Goal: Navigation & Orientation: Understand site structure

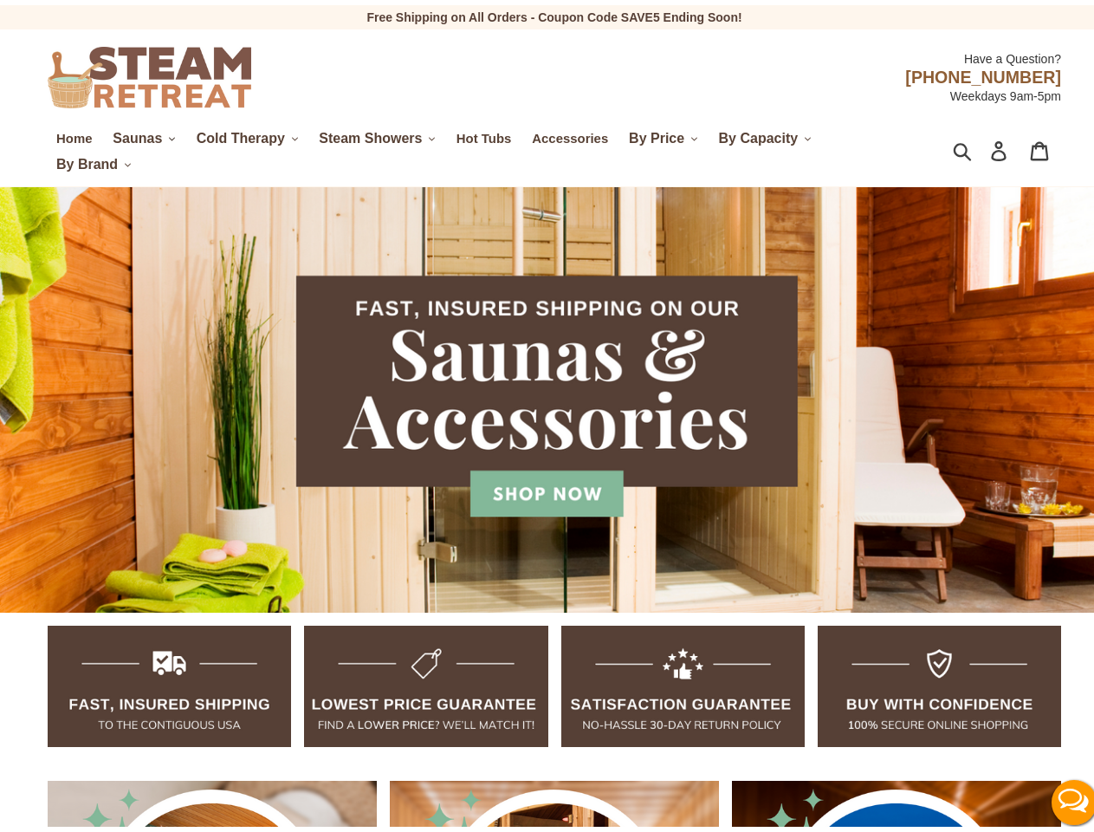
click at [144, 133] on span "Saunas" at bounding box center [137, 134] width 49 height 16
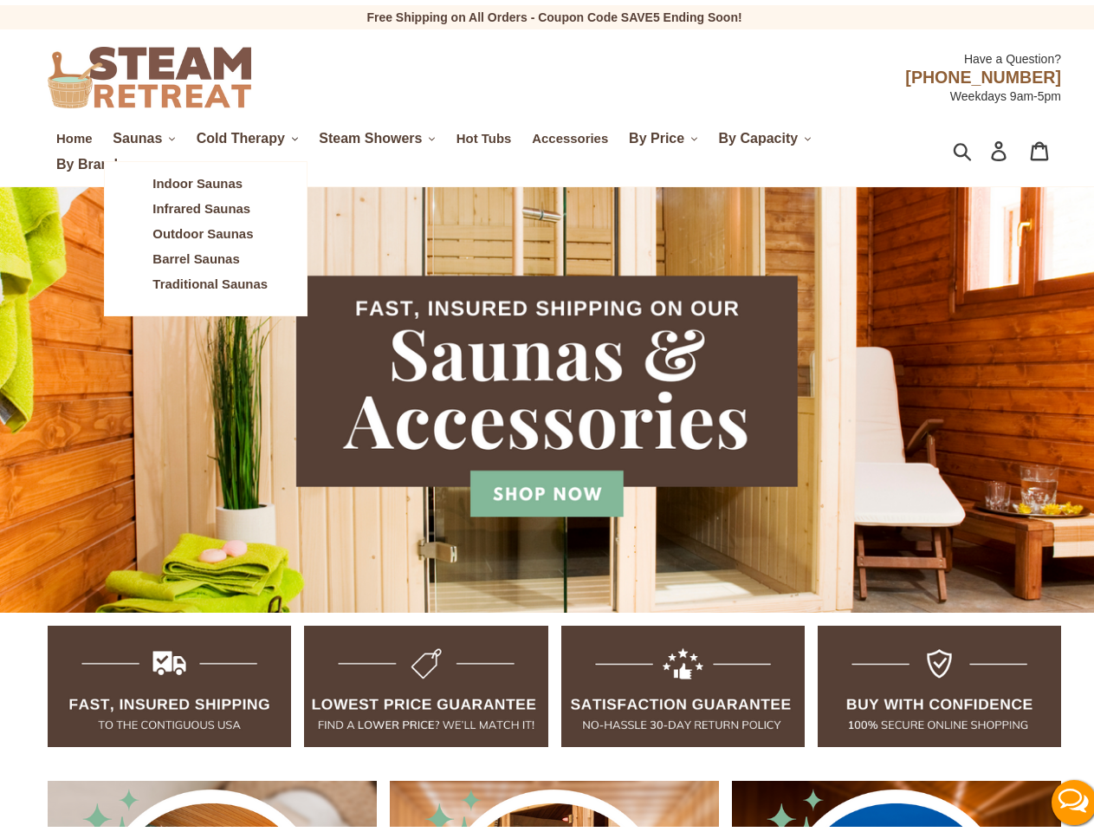
click at [250, 133] on span "Cold Therapy" at bounding box center [241, 134] width 88 height 16
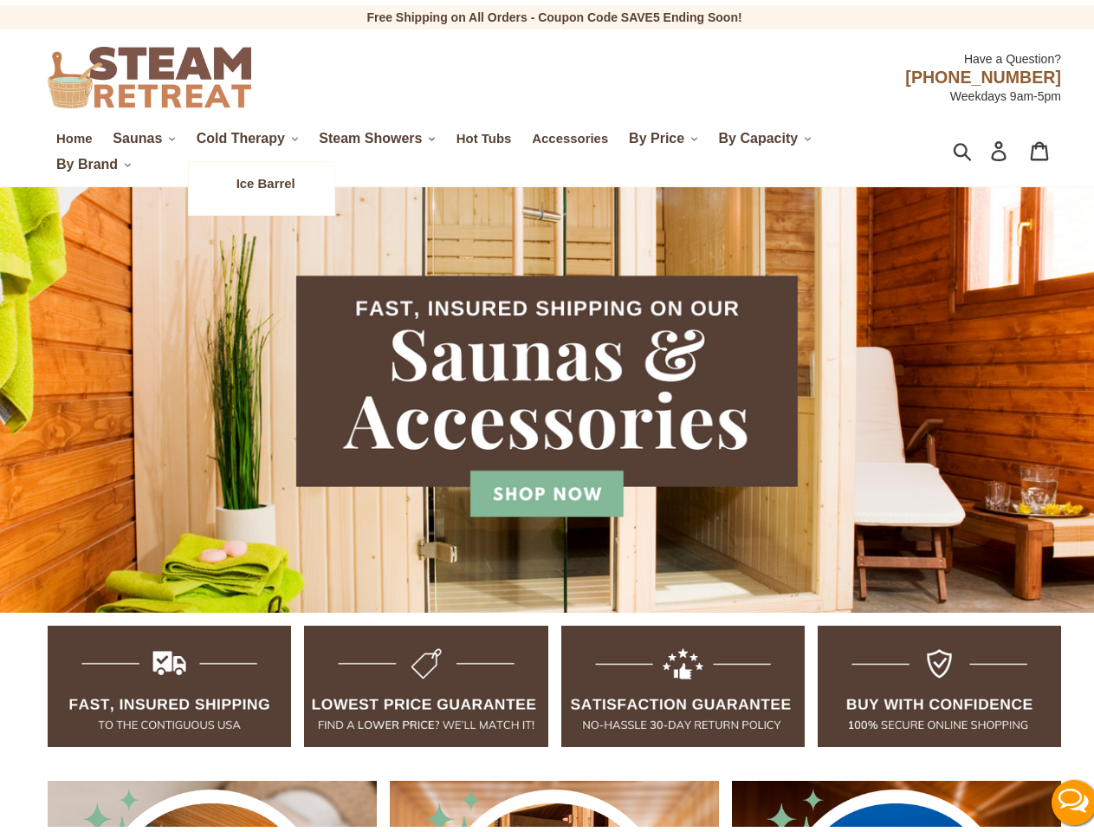
click at [381, 133] on span "Steam Showers" at bounding box center [370, 134] width 103 height 16
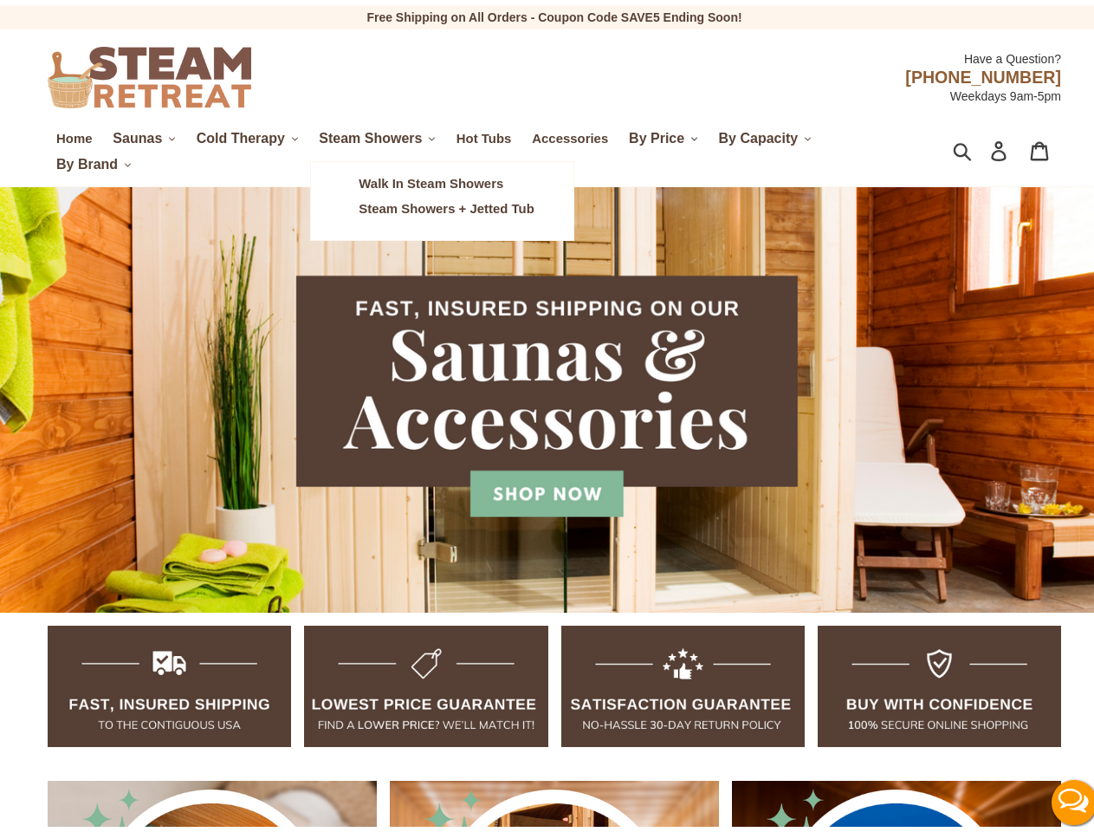
click at [668, 133] on span "By Price" at bounding box center [656, 134] width 55 height 16
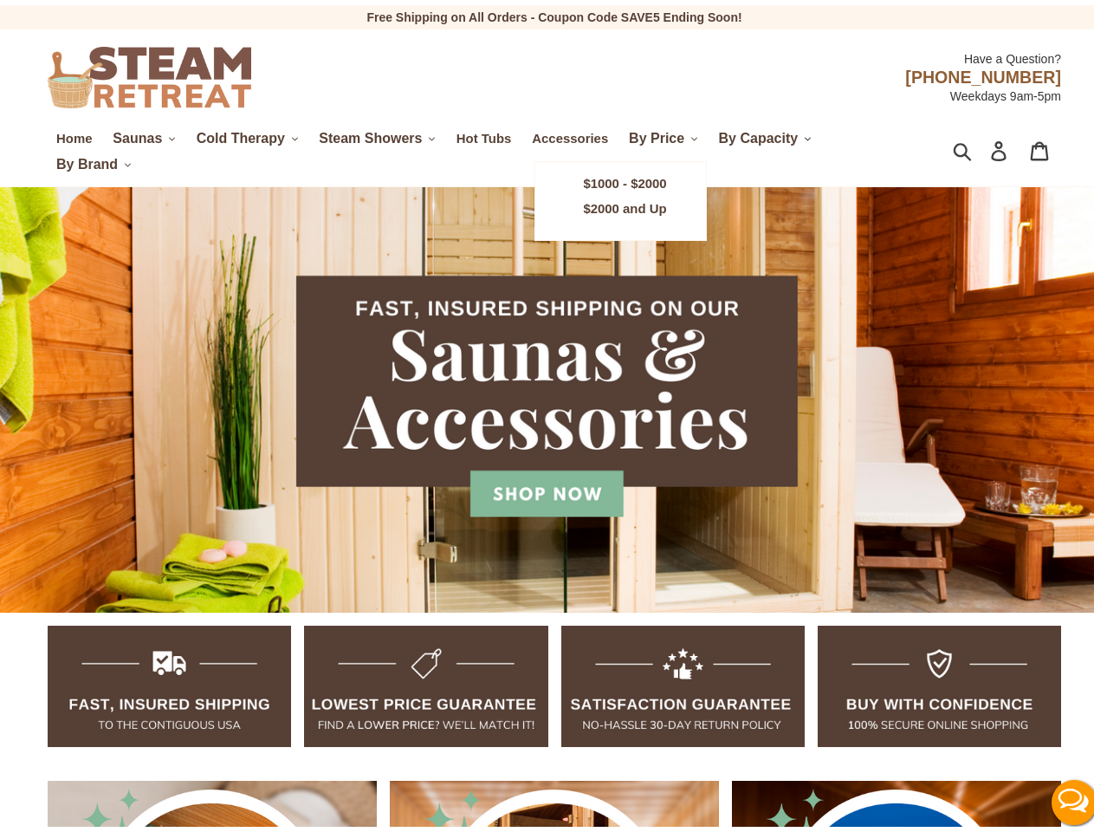
click at [769, 133] on span "By Capacity" at bounding box center [759, 134] width 80 height 16
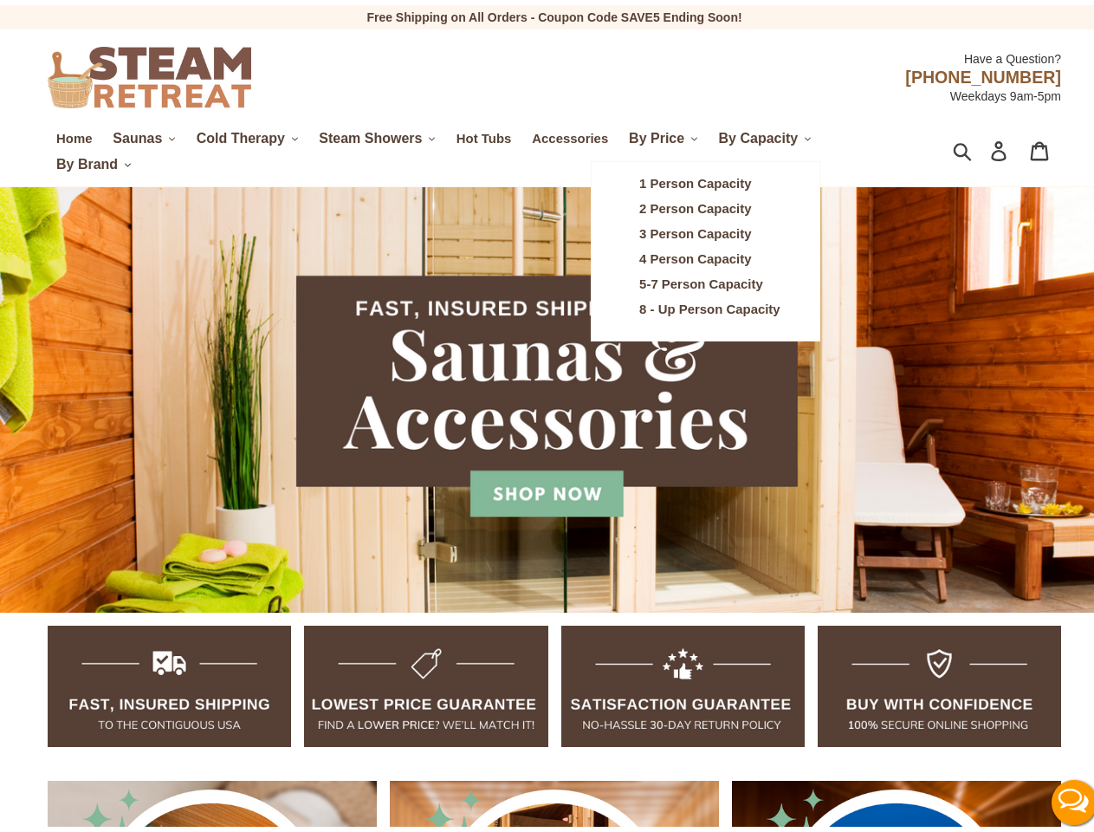
click at [94, 159] on span "By Brand" at bounding box center [87, 160] width 62 height 16
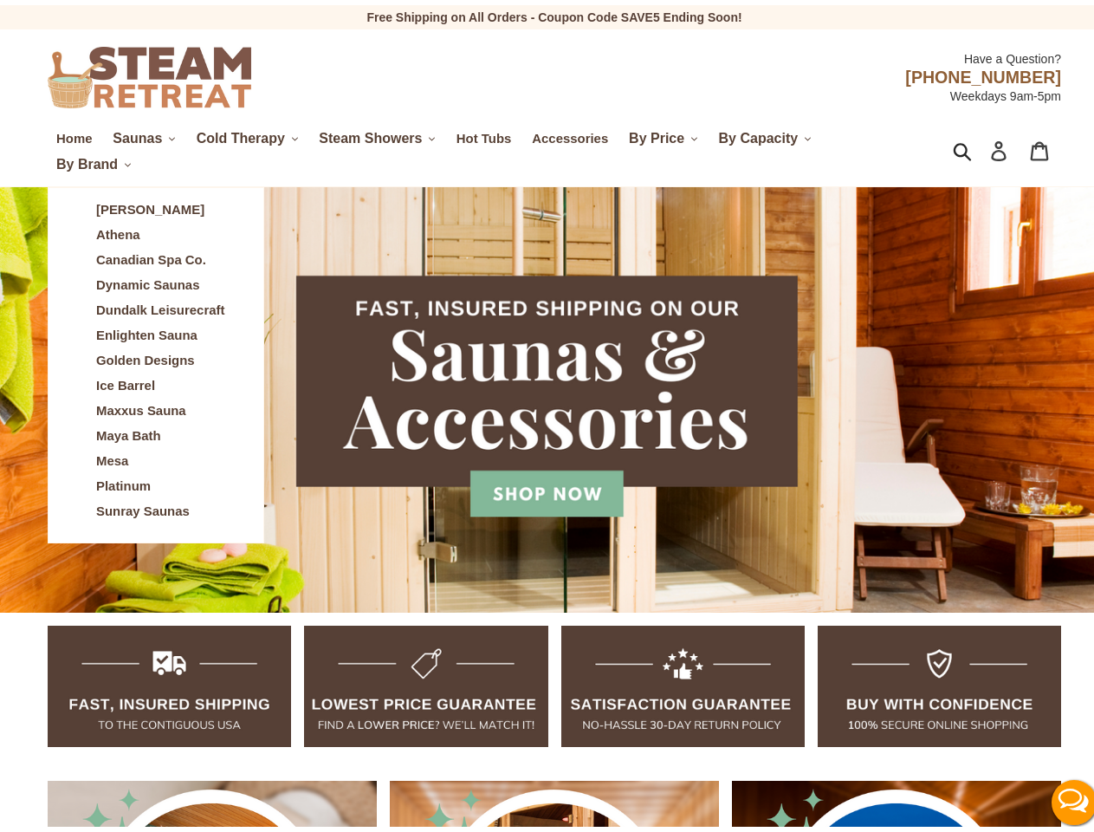
click at [953, 146] on icon "button" at bounding box center [962, 146] width 19 height 20
click at [1060, 797] on button "Live Chat" at bounding box center [1074, 796] width 69 height 69
